Goal: Information Seeking & Learning: Check status

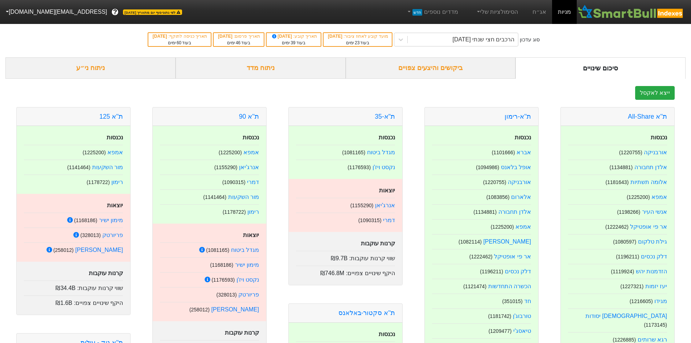
click at [473, 69] on div "ביקושים והיצעים צפויים" at bounding box center [431, 67] width 170 height 21
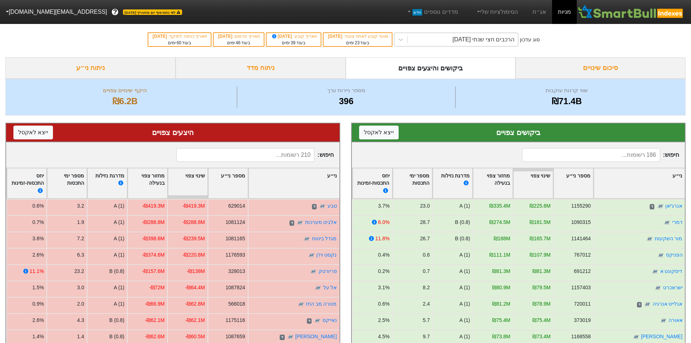
click at [429, 40] on div "הרכבים חצי שנתי [DATE]" at bounding box center [463, 39] width 110 height 13
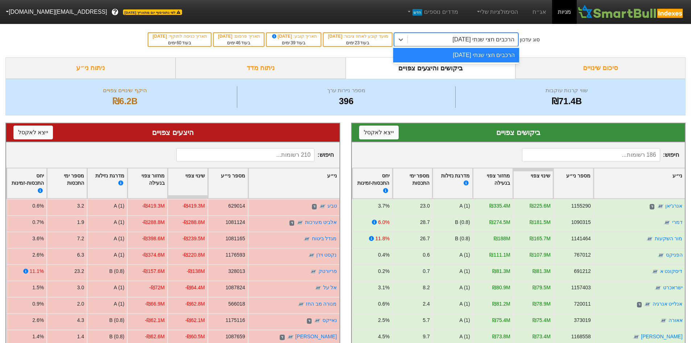
drag, startPoint x: 539, startPoint y: 7, endPoint x: 533, endPoint y: 11, distance: 7.5
click at [539, 7] on link "אג״ח" at bounding box center [538, 12] width 25 height 24
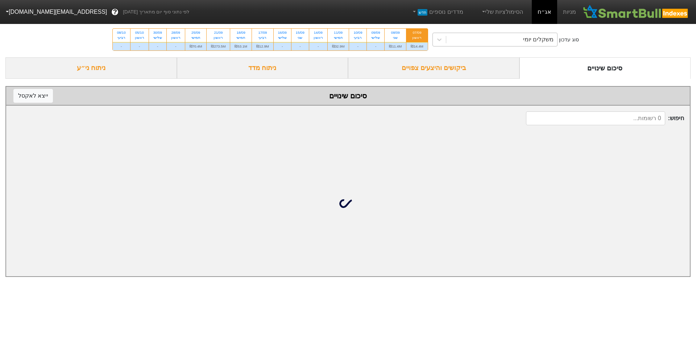
click at [475, 39] on div "משקלים יומי" at bounding box center [501, 39] width 111 height 13
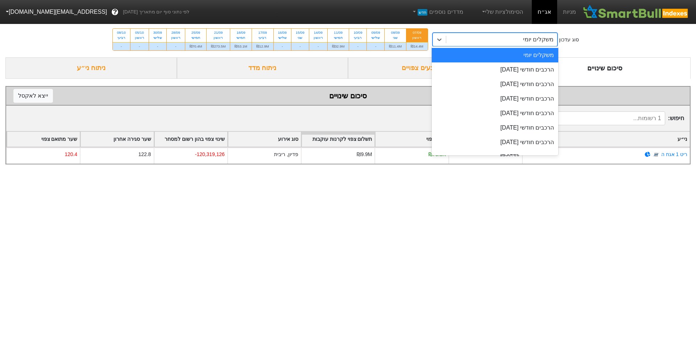
click at [420, 38] on div "ראשון" at bounding box center [417, 37] width 13 height 5
click at [417, 33] on input "07/09 ראשון ₪14.4M" at bounding box center [414, 31] width 5 height 5
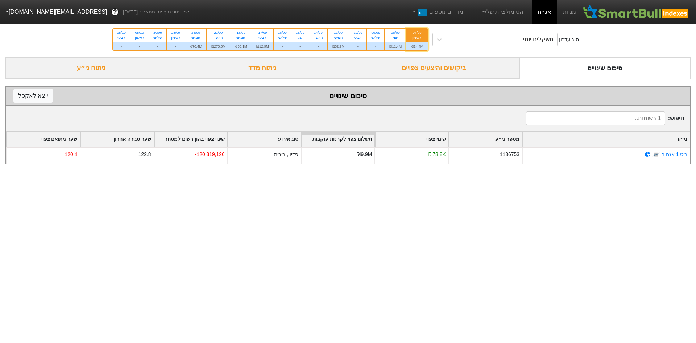
click at [456, 71] on div "ביקושים והיצעים צפויים" at bounding box center [433, 67] width 171 height 21
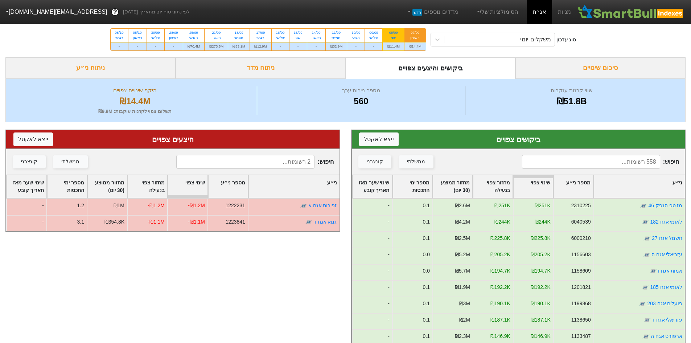
click at [390, 36] on div "שני" at bounding box center [393, 37] width 13 height 5
click at [390, 33] on input "08/09 שני ₪11.4M" at bounding box center [391, 31] width 5 height 5
radio input "true"
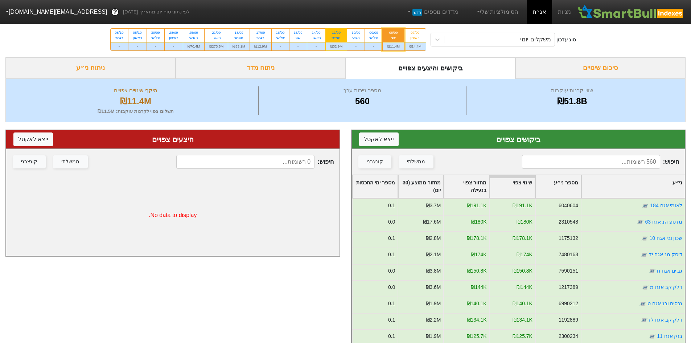
click at [339, 30] on div "11/09" at bounding box center [336, 32] width 13 height 5
click at [336, 30] on input "11/09 חמישי ₪32.9M" at bounding box center [333, 31] width 5 height 5
radio input "true"
click at [620, 159] on input at bounding box center [591, 162] width 138 height 14
click at [631, 166] on input at bounding box center [591, 162] width 138 height 14
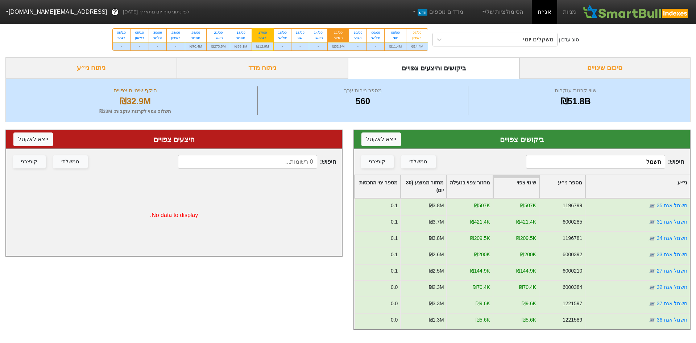
type input "חשמל"
click at [266, 37] on div "רביעי" at bounding box center [262, 37] width 13 height 5
click at [262, 33] on input "17/09 רביעי ₪12.9M" at bounding box center [260, 31] width 5 height 5
radio input "true"
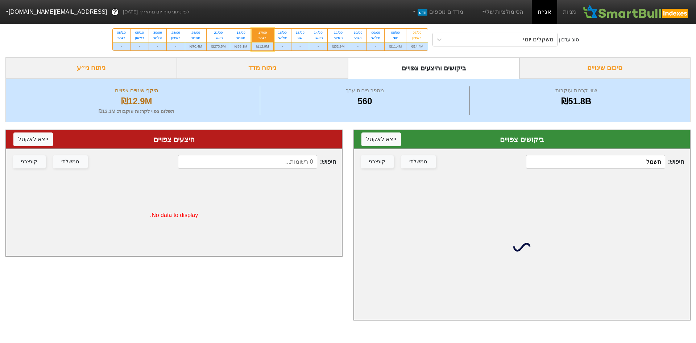
click at [584, 156] on input "חשמל" at bounding box center [595, 162] width 139 height 14
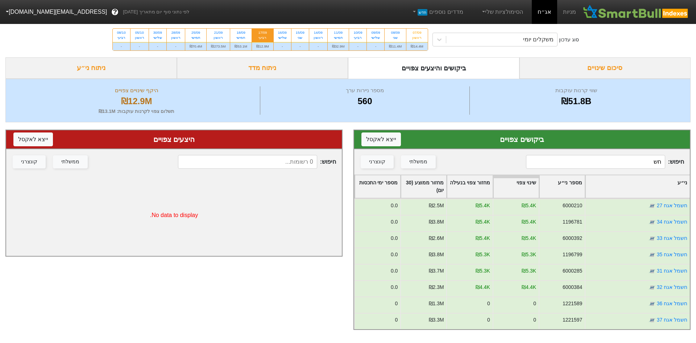
type input "ח"
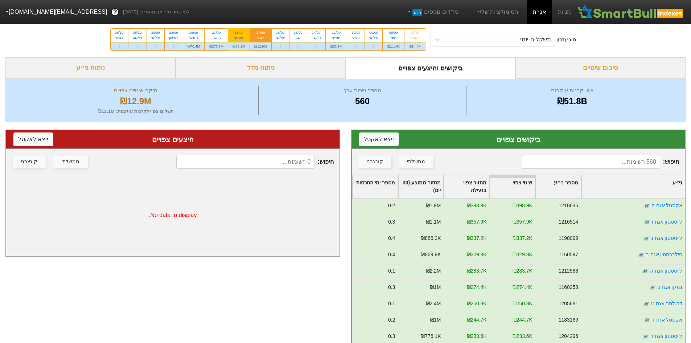
click at [235, 37] on div "חמישי" at bounding box center [238, 37] width 13 height 5
click at [235, 33] on input "18/09 חמישי ₪53.1M" at bounding box center [236, 31] width 5 height 5
radio input "true"
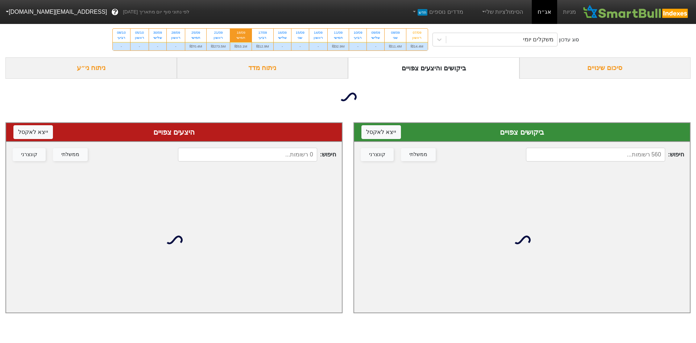
click at [597, 154] on div "חיפוש : ממשלתי קונצרני" at bounding box center [522, 154] width 336 height 25
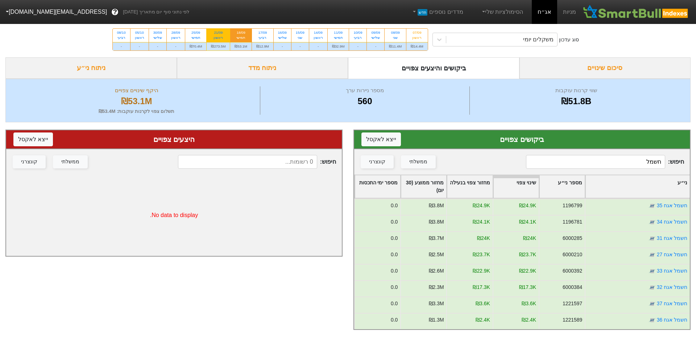
type input "חשמל"
click at [214, 34] on div "21/09" at bounding box center [218, 32] width 15 height 5
click at [214, 33] on input "21/09 ראשון ₪273.5M" at bounding box center [216, 31] width 5 height 5
radio input "true"
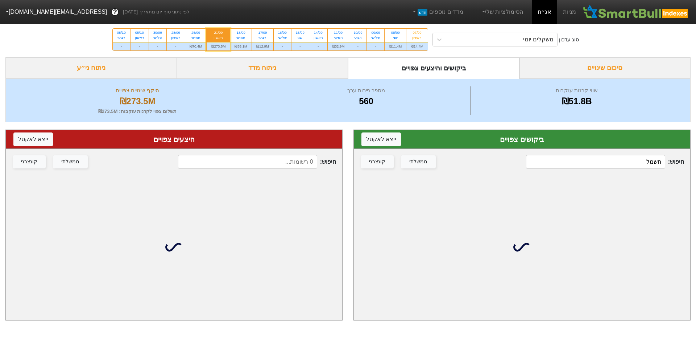
click at [577, 158] on input "חשמל" at bounding box center [595, 162] width 139 height 14
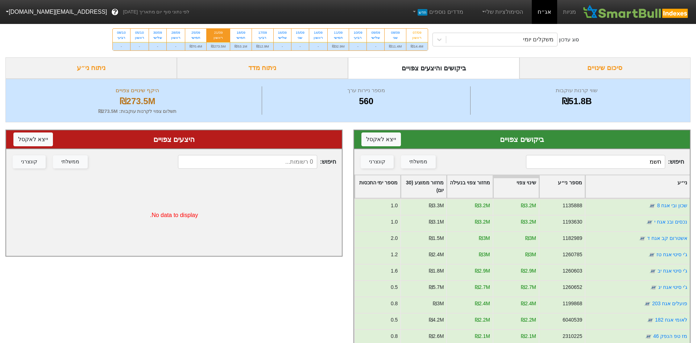
type input "חשמל"
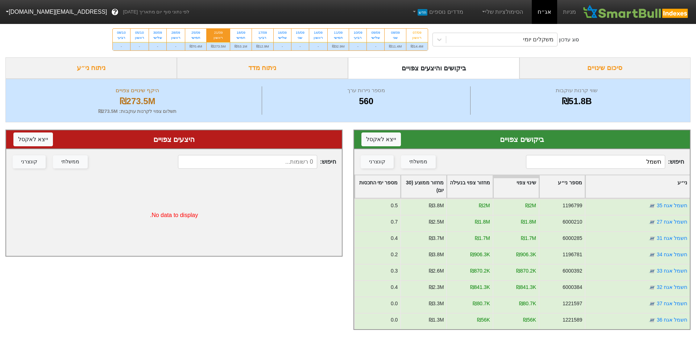
click at [551, 13] on link "אג״ח" at bounding box center [544, 12] width 25 height 24
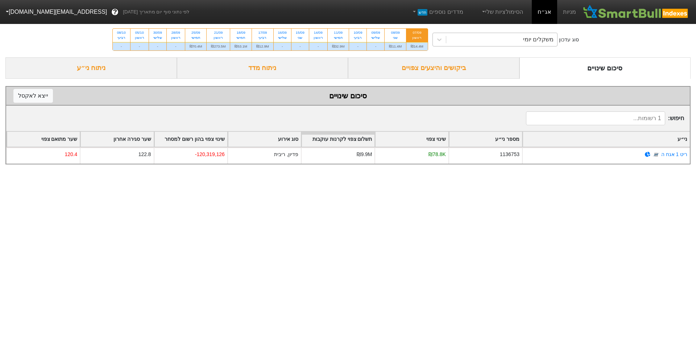
click at [470, 40] on div "משקלים יומי" at bounding box center [501, 39] width 111 height 13
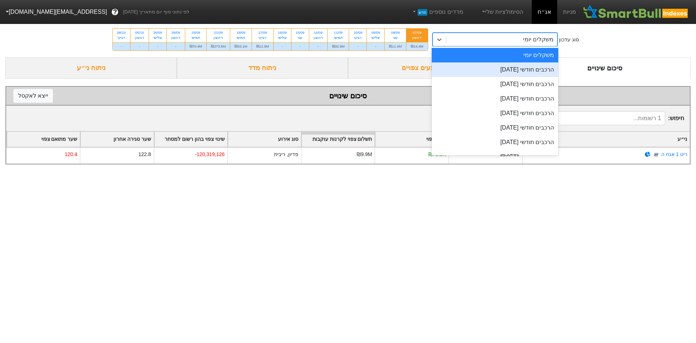
click at [505, 68] on div "הרכבים חודשי [DATE]" at bounding box center [495, 69] width 127 height 15
